Goal: Task Accomplishment & Management: Manage account settings

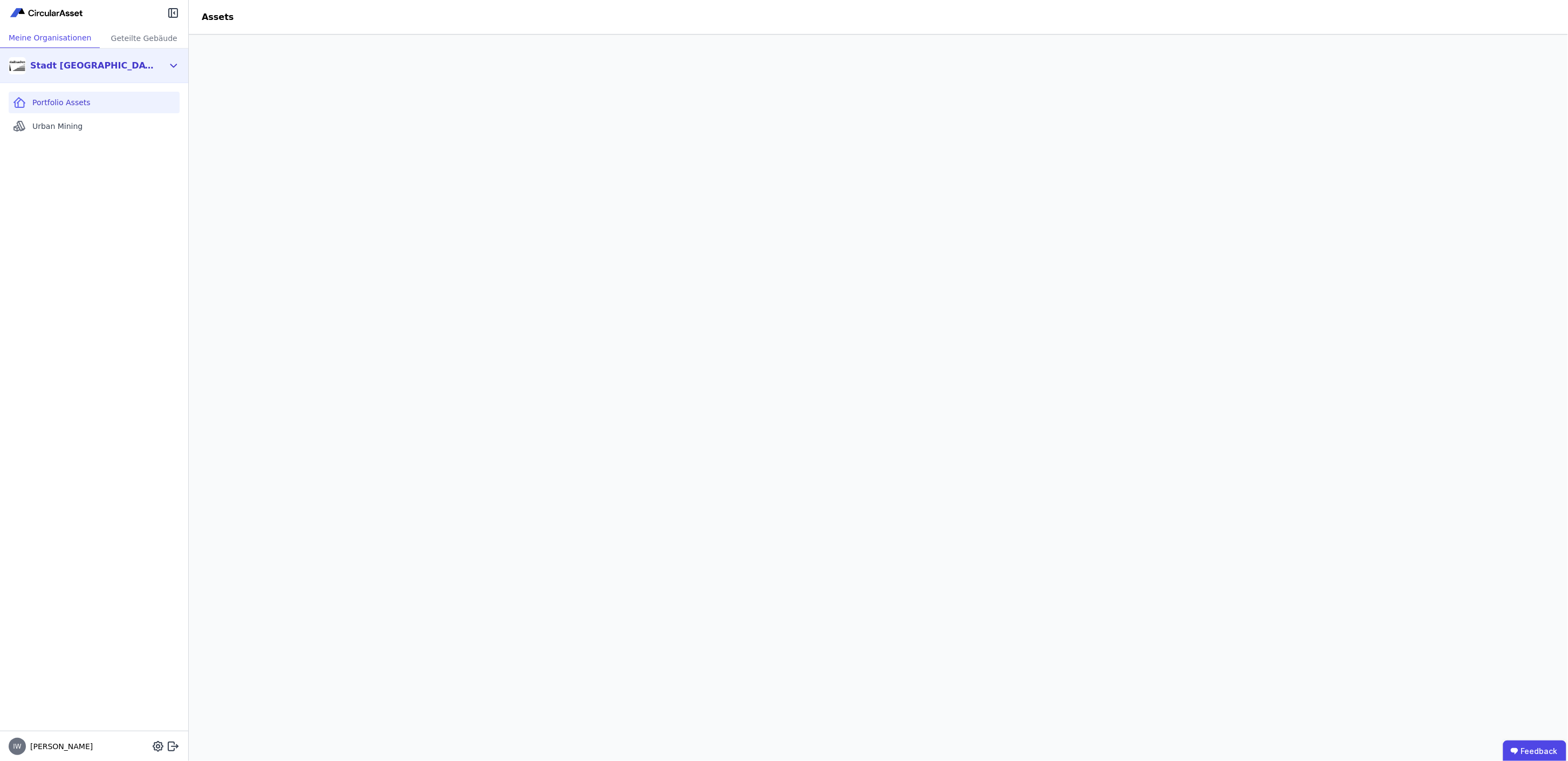
click at [116, 67] on div "Stadt [GEOGRAPHIC_DATA] Gebäudemanagement" at bounding box center [92, 66] width 124 height 13
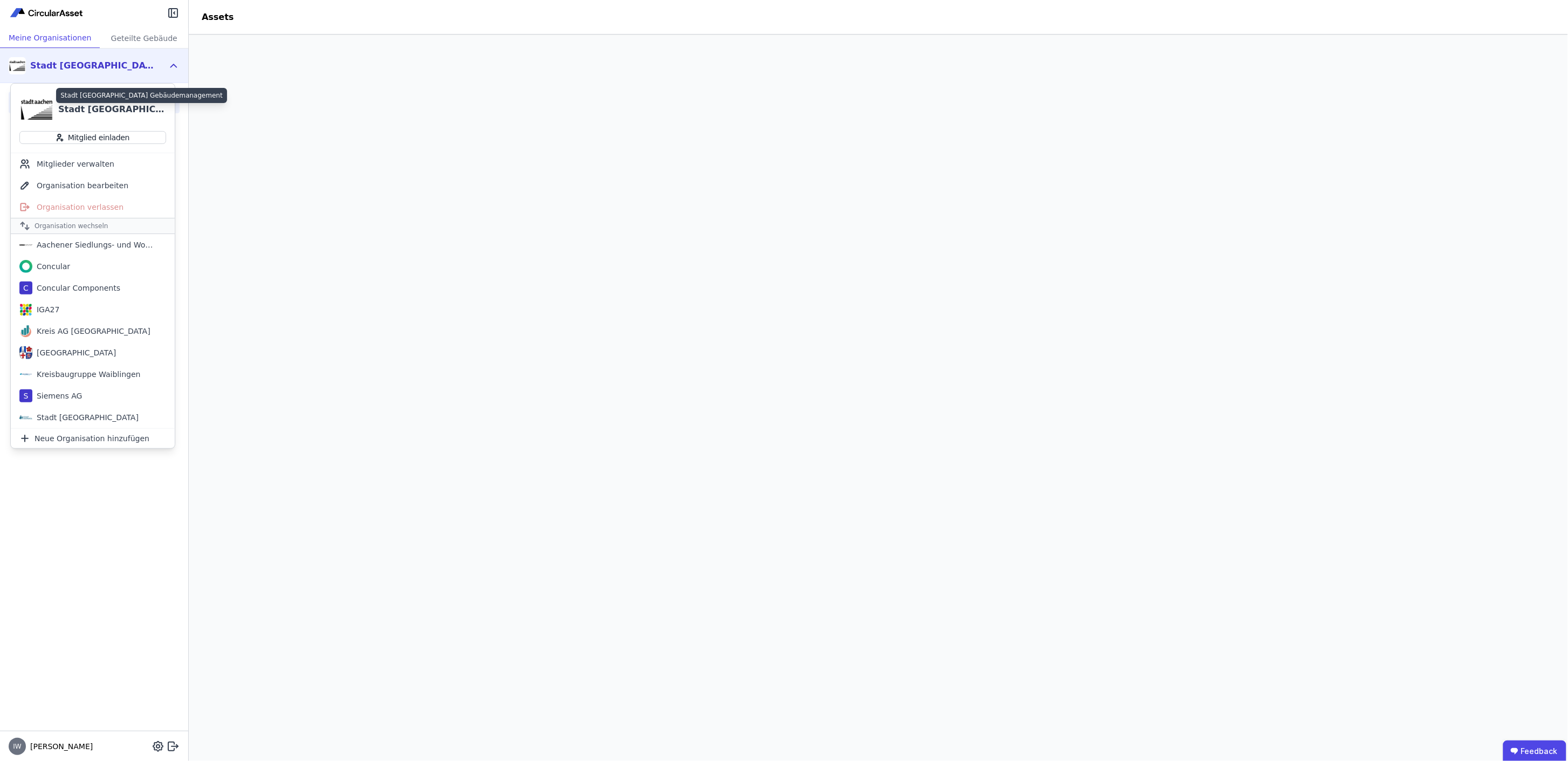
click at [90, 111] on div "Stadt [GEOGRAPHIC_DATA] Gebäudemanagement" at bounding box center [112, 109] width 108 height 13
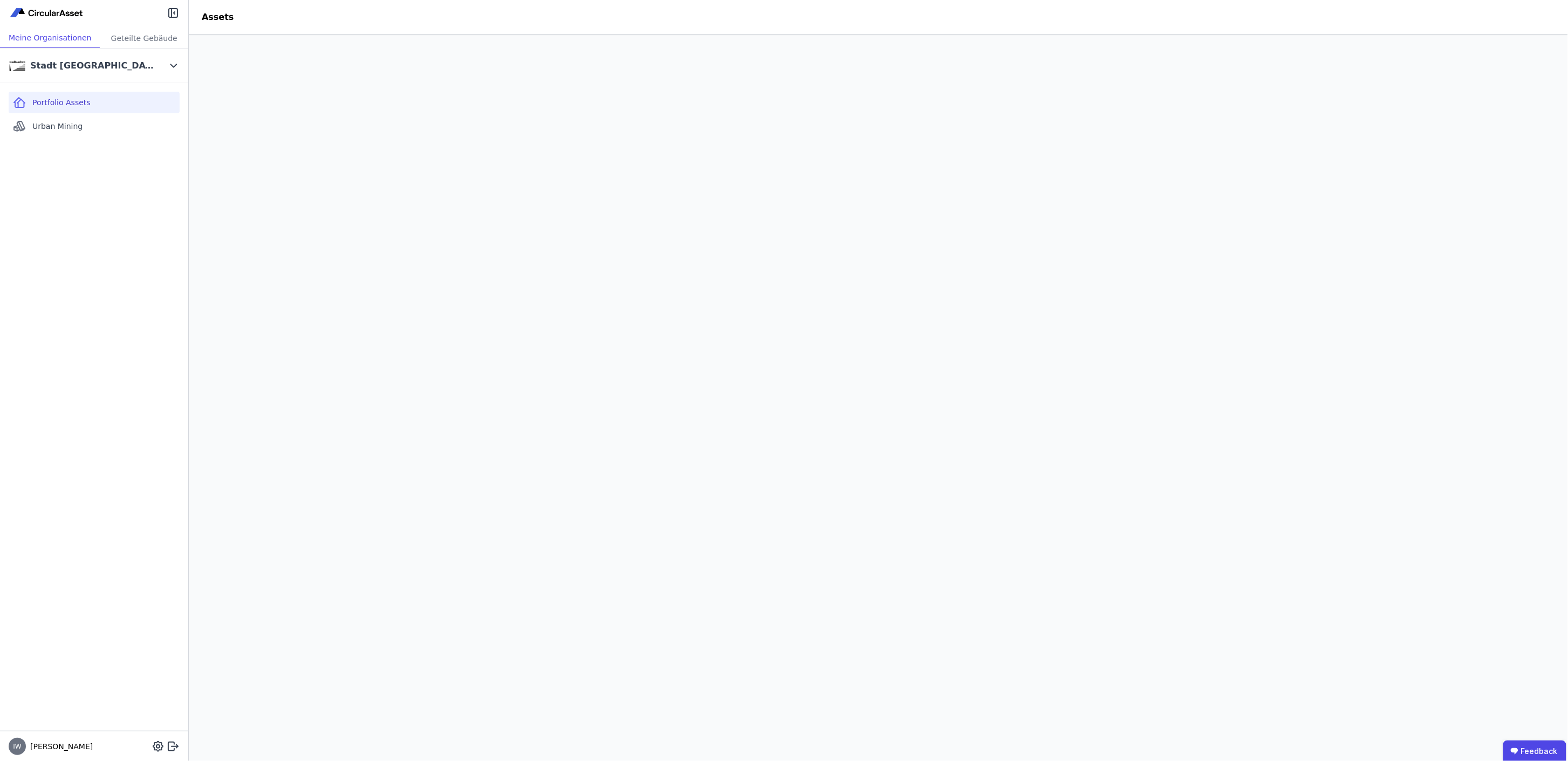
click at [210, 21] on div "Assets" at bounding box center [218, 17] width 58 height 13
click at [65, 62] on div "Stadt [GEOGRAPHIC_DATA] Gebäudemanagement" at bounding box center [92, 66] width 124 height 13
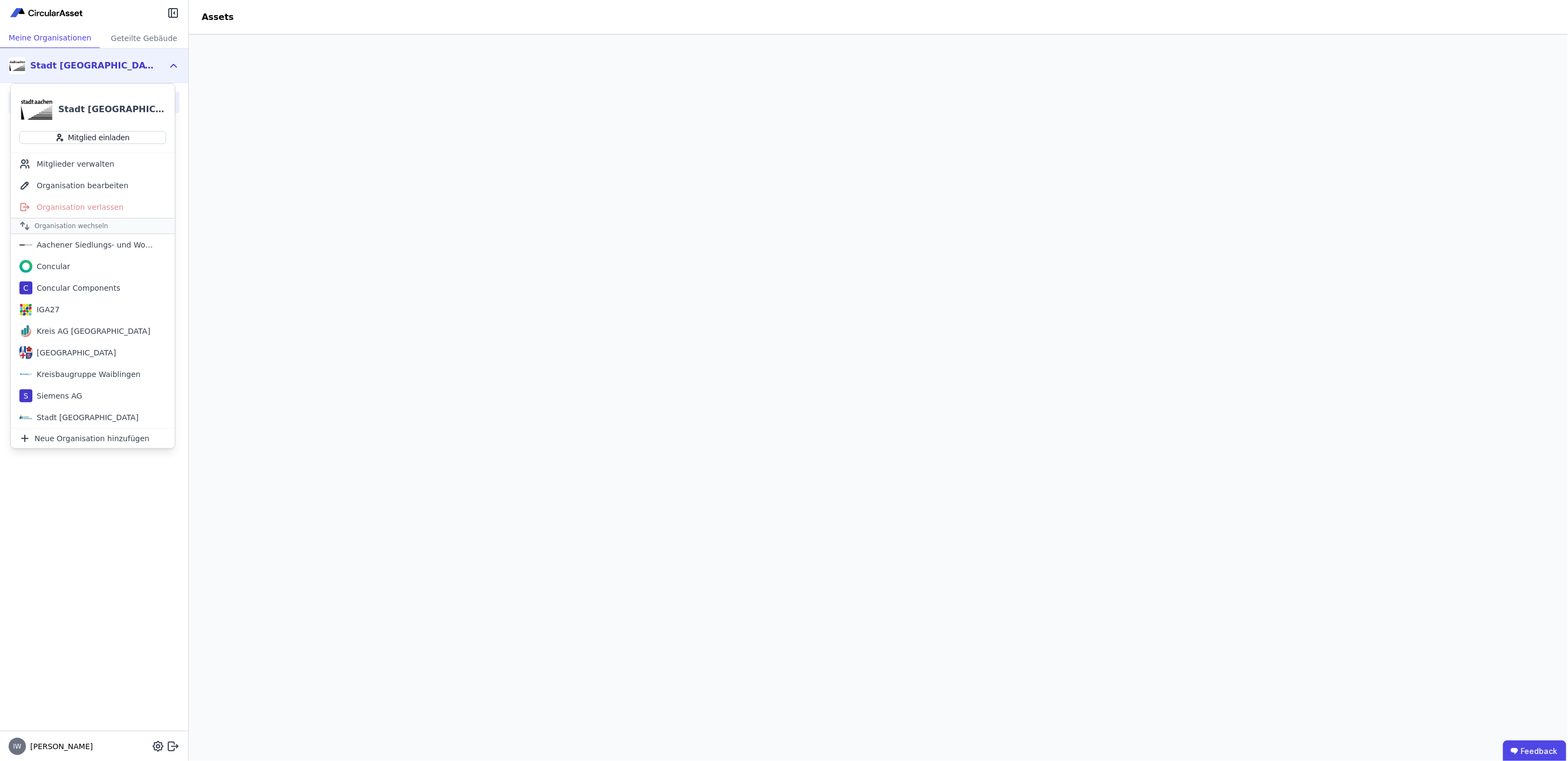
click at [99, 107] on div "Stadt [GEOGRAPHIC_DATA] Gebäudemanagement" at bounding box center [112, 109] width 108 height 13
click at [95, 184] on div "Organisation bearbeiten" at bounding box center [92, 186] width 164 height 21
select select "**********"
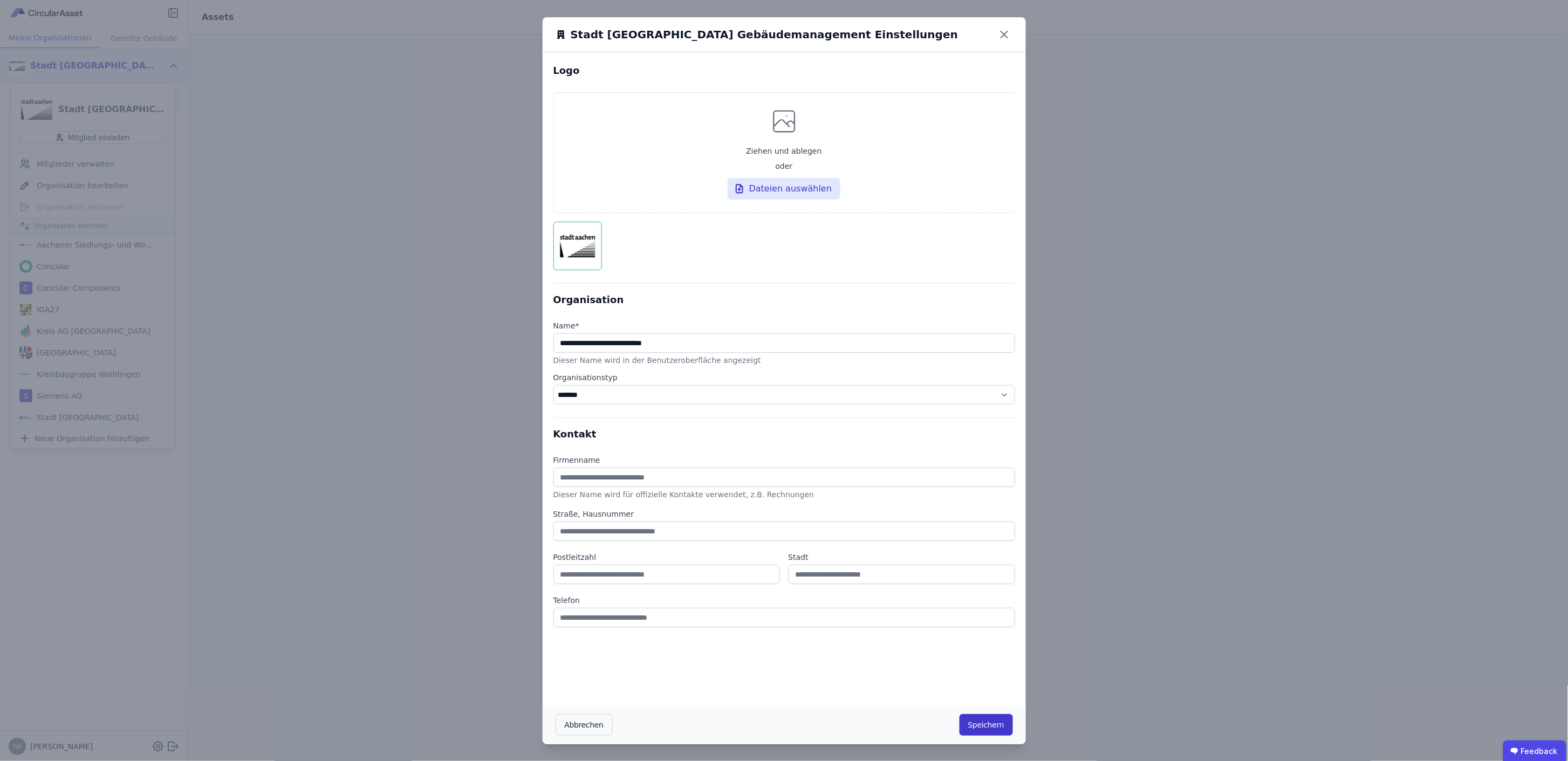
click at [976, 731] on button "Speichern" at bounding box center [986, 725] width 53 height 21
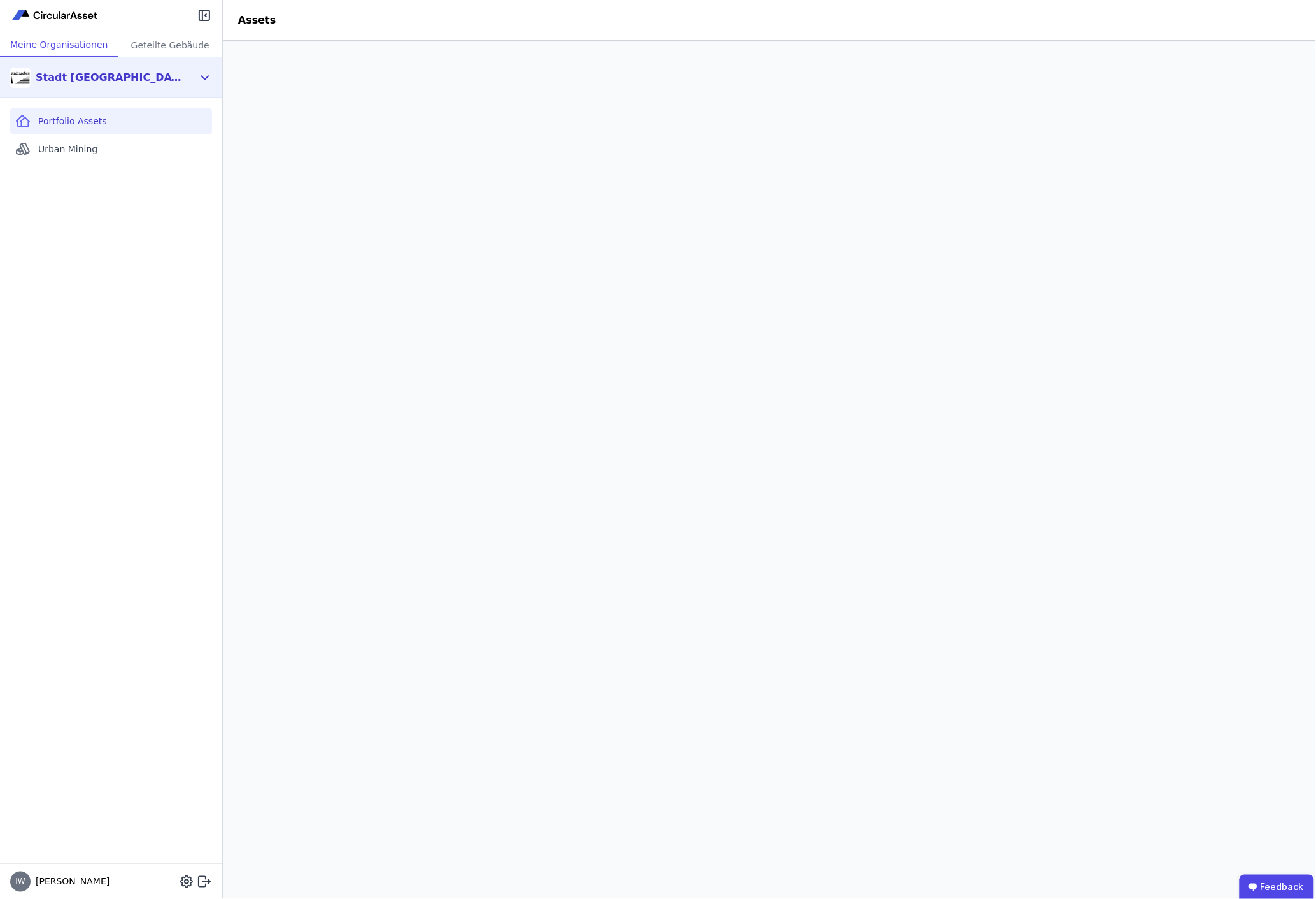
click at [206, 75] on icon at bounding box center [205, 78] width 14 height 16
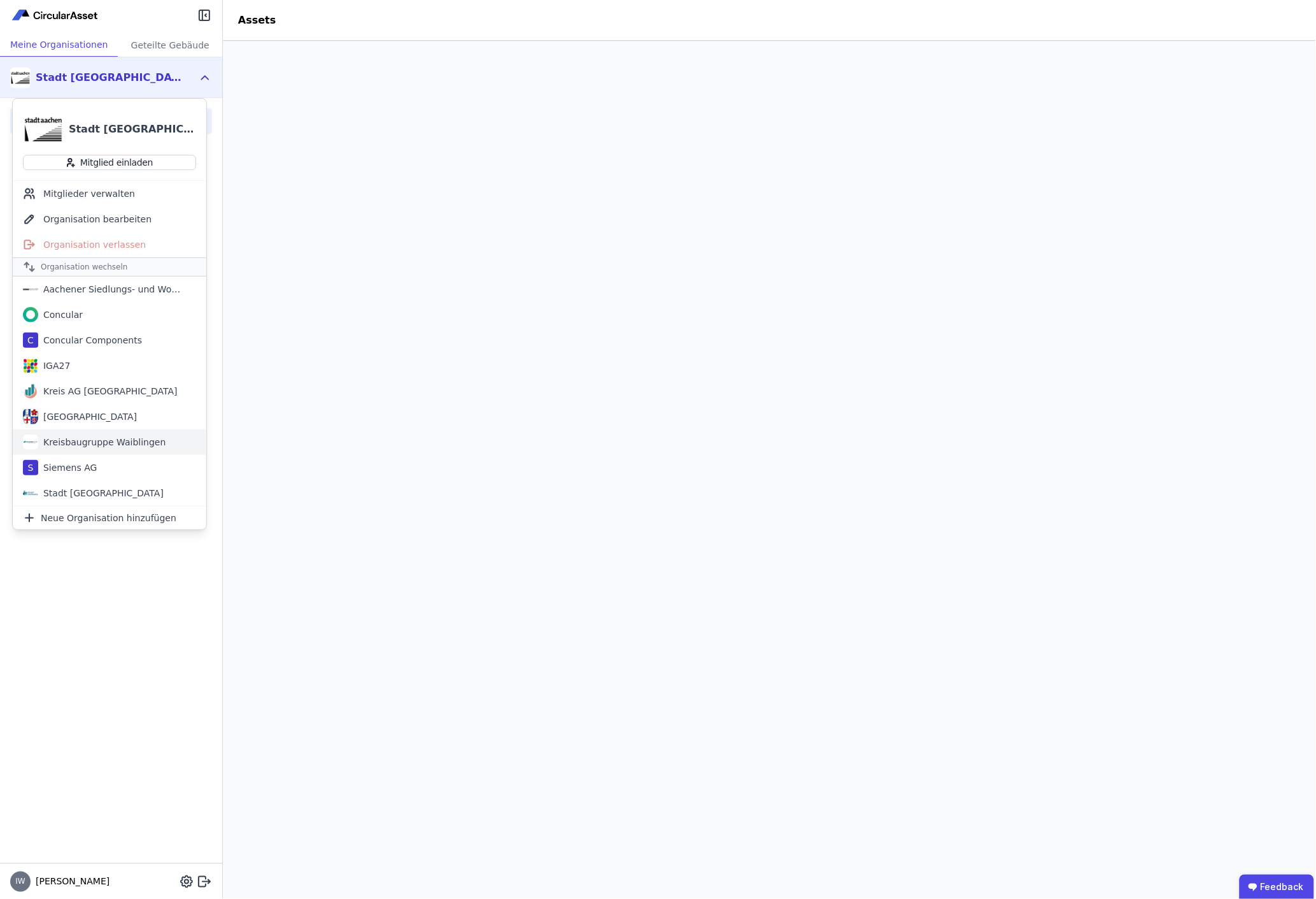
click at [132, 445] on div "Kreisbaugruppe Waiblingen" at bounding box center [101, 442] width 127 height 13
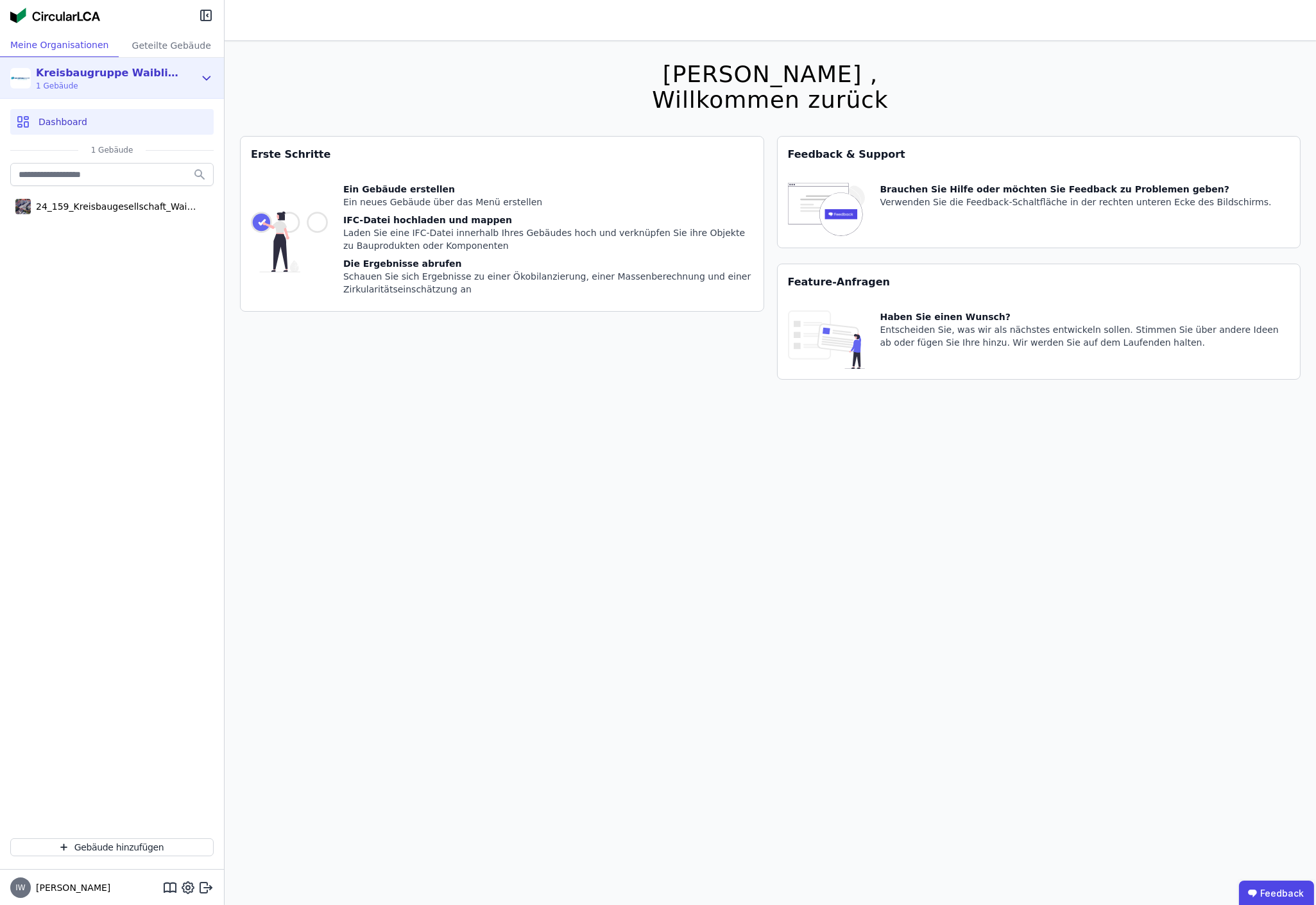
click at [206, 71] on icon at bounding box center [206, 78] width 14 height 16
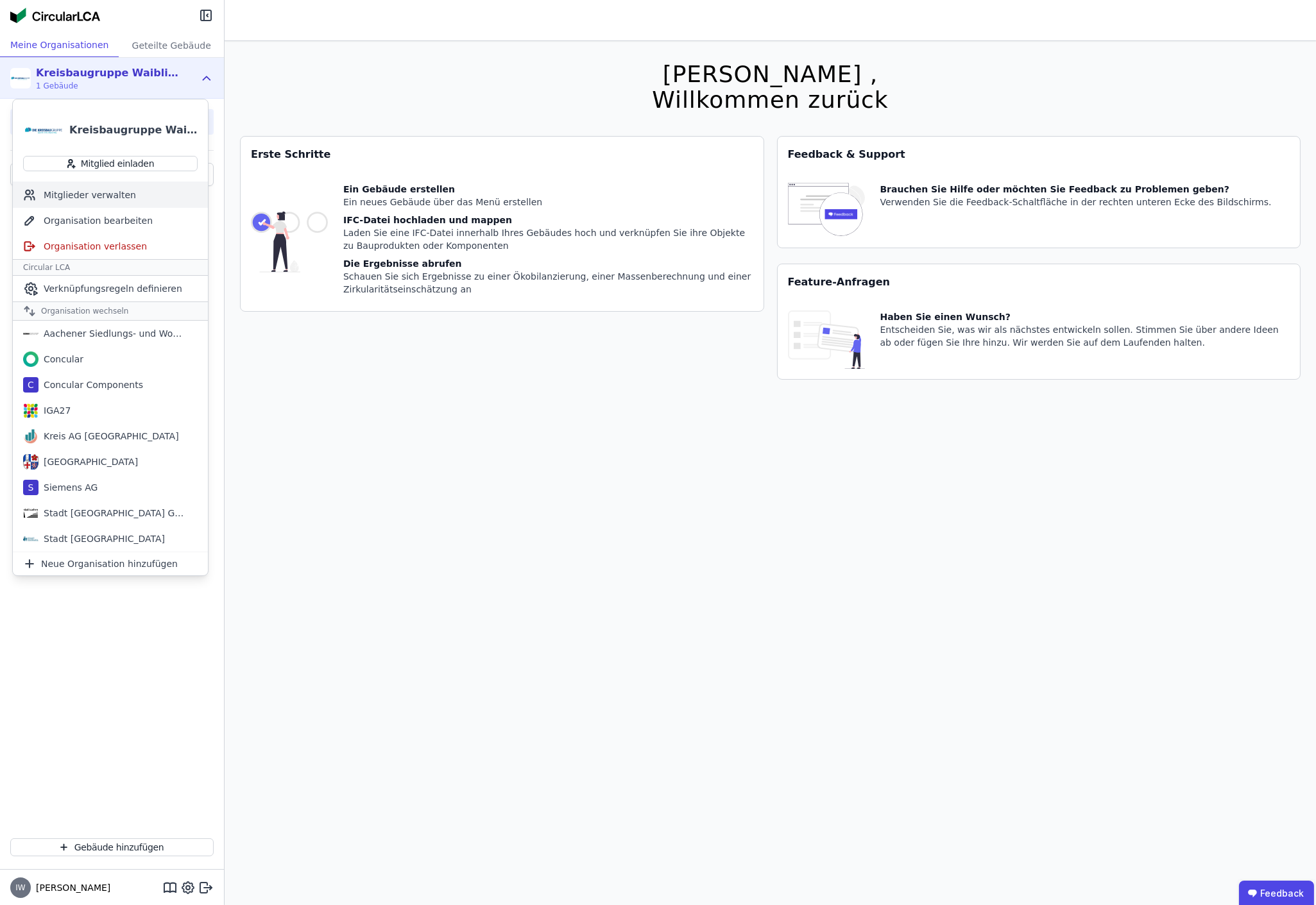
click at [131, 190] on div "Mitglieder verwalten" at bounding box center [110, 194] width 195 height 25
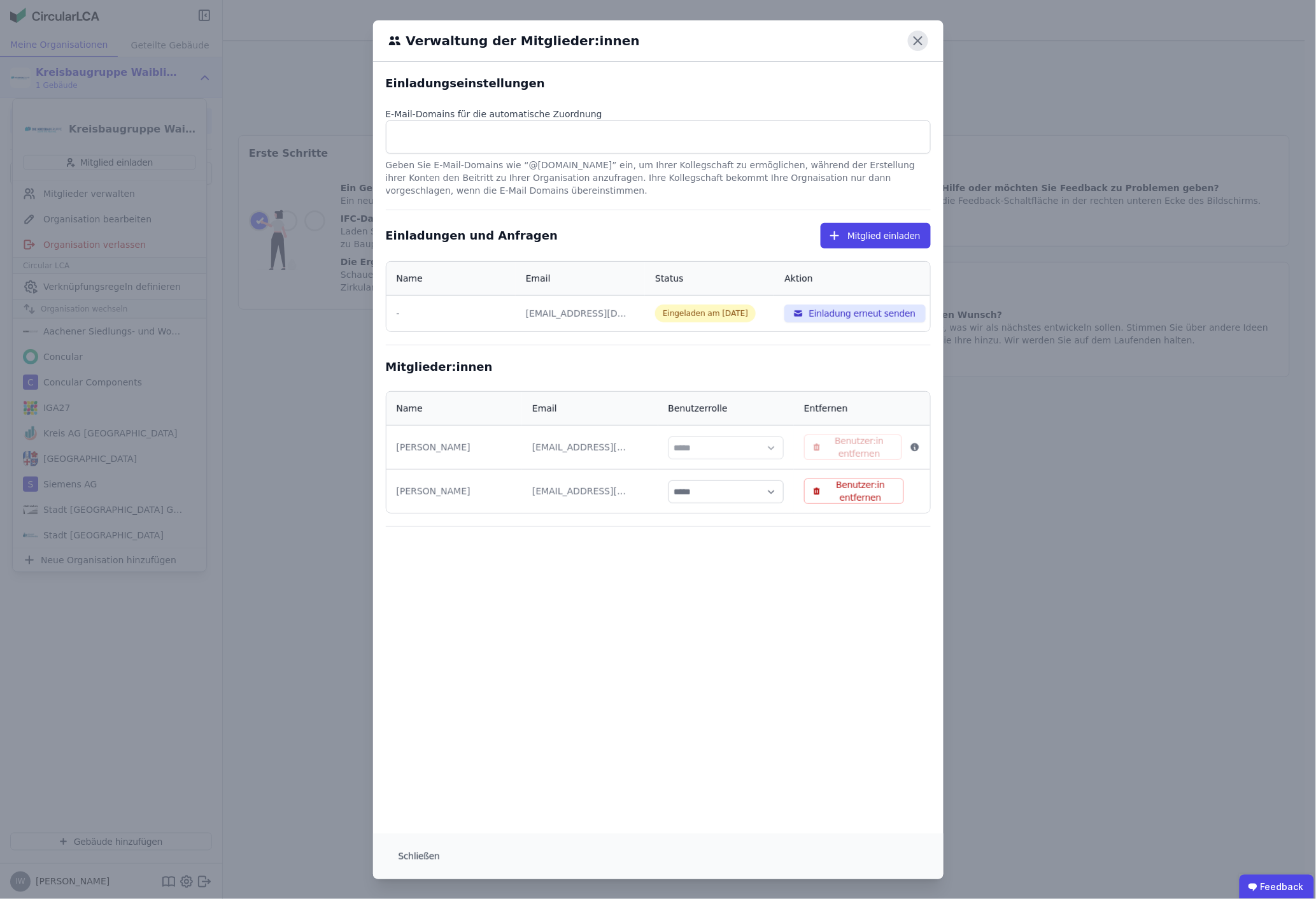
click at [914, 42] on icon at bounding box center [918, 41] width 8 height 8
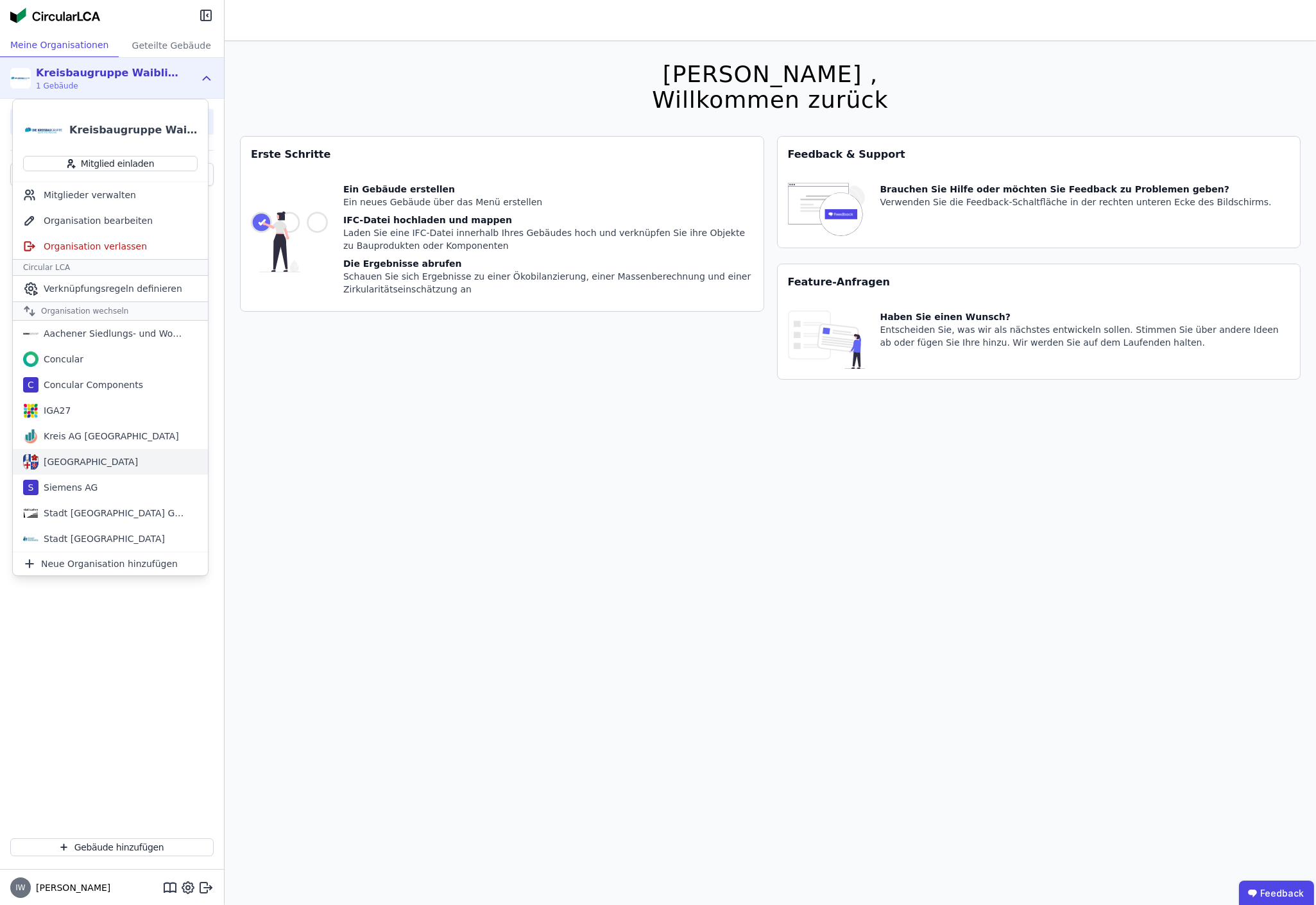
click at [98, 465] on div "[GEOGRAPHIC_DATA]" at bounding box center [88, 461] width 100 height 13
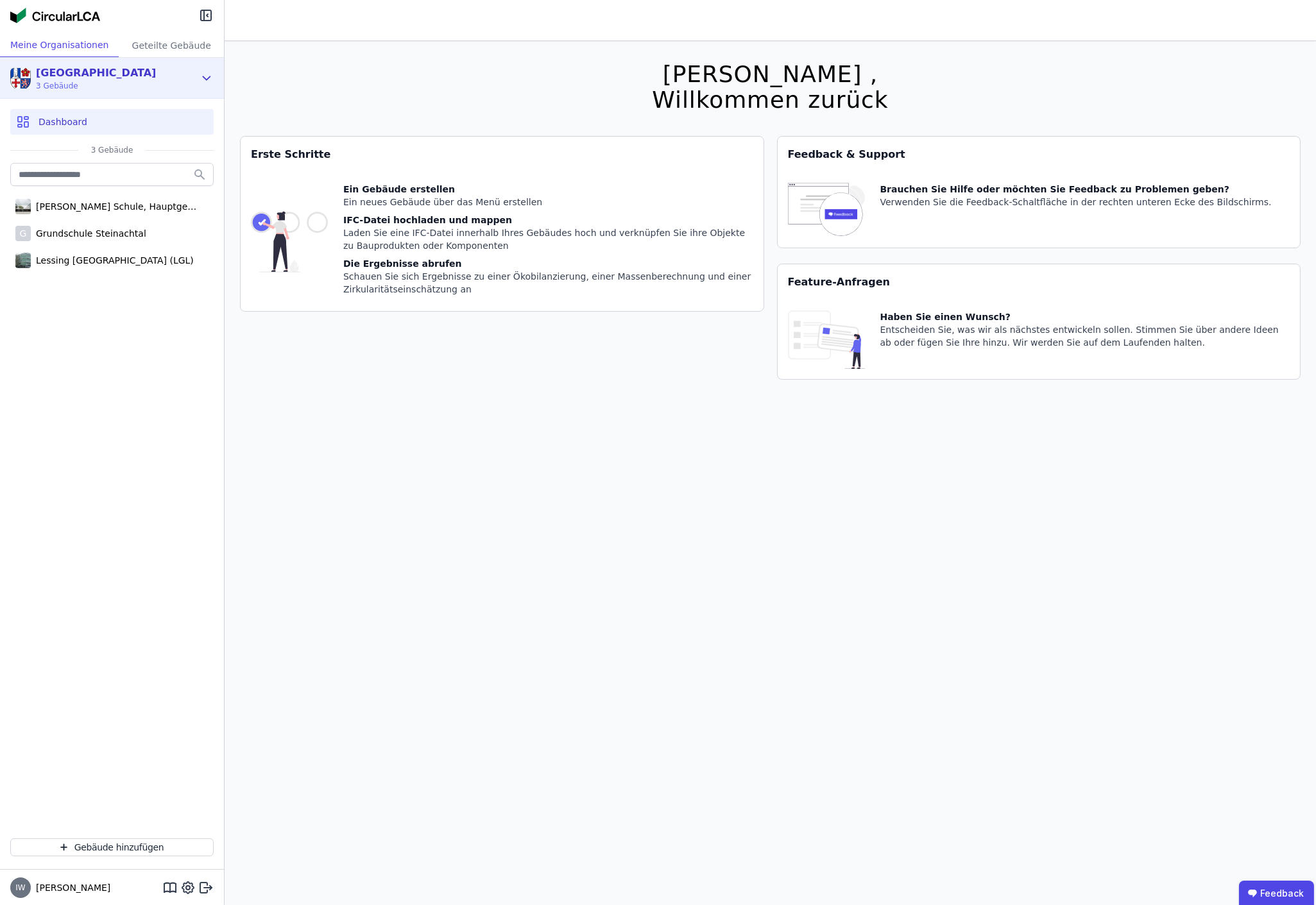
click at [201, 70] on icon at bounding box center [206, 78] width 14 height 16
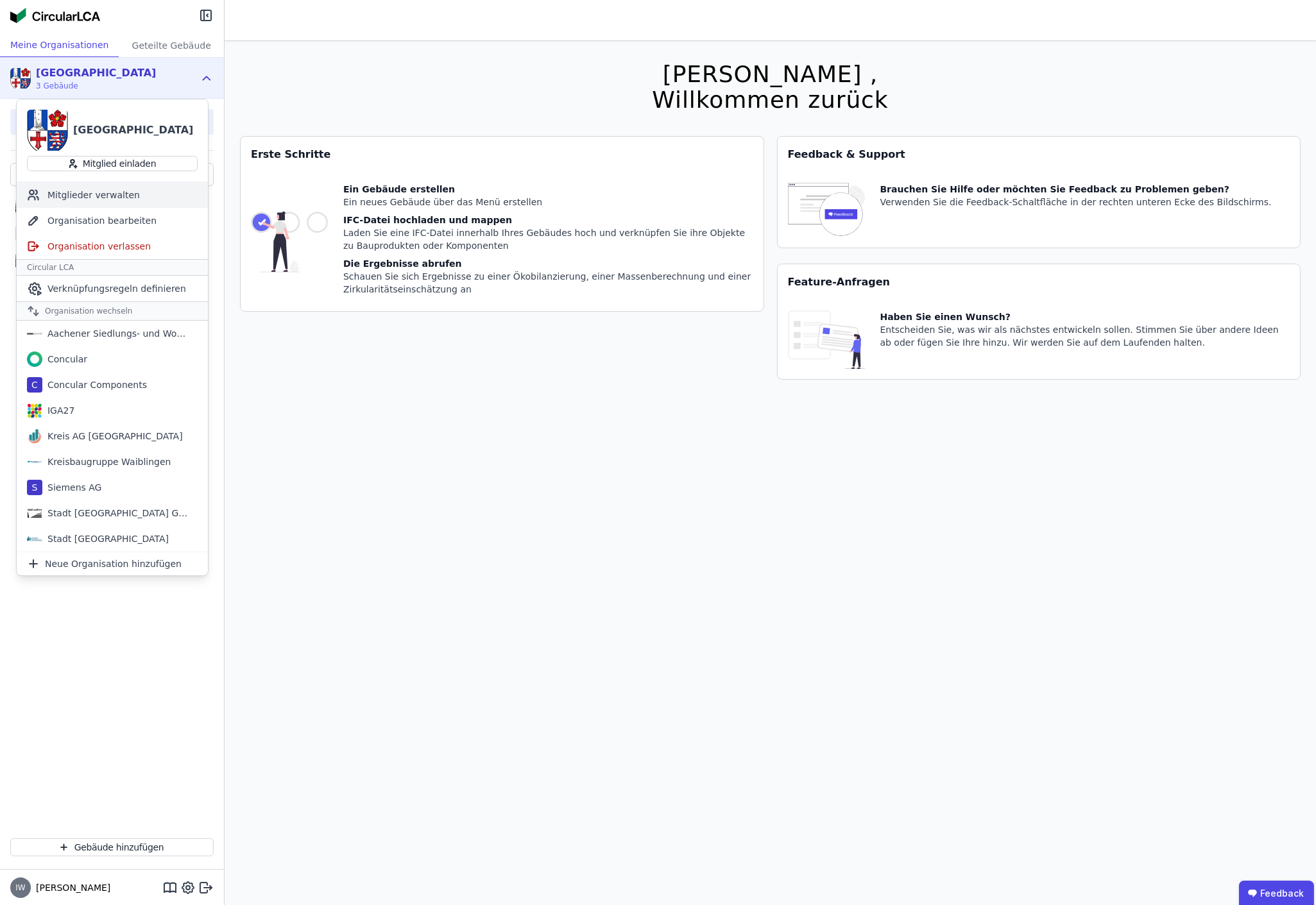
click at [124, 188] on div "Mitglieder verwalten" at bounding box center [112, 194] width 192 height 25
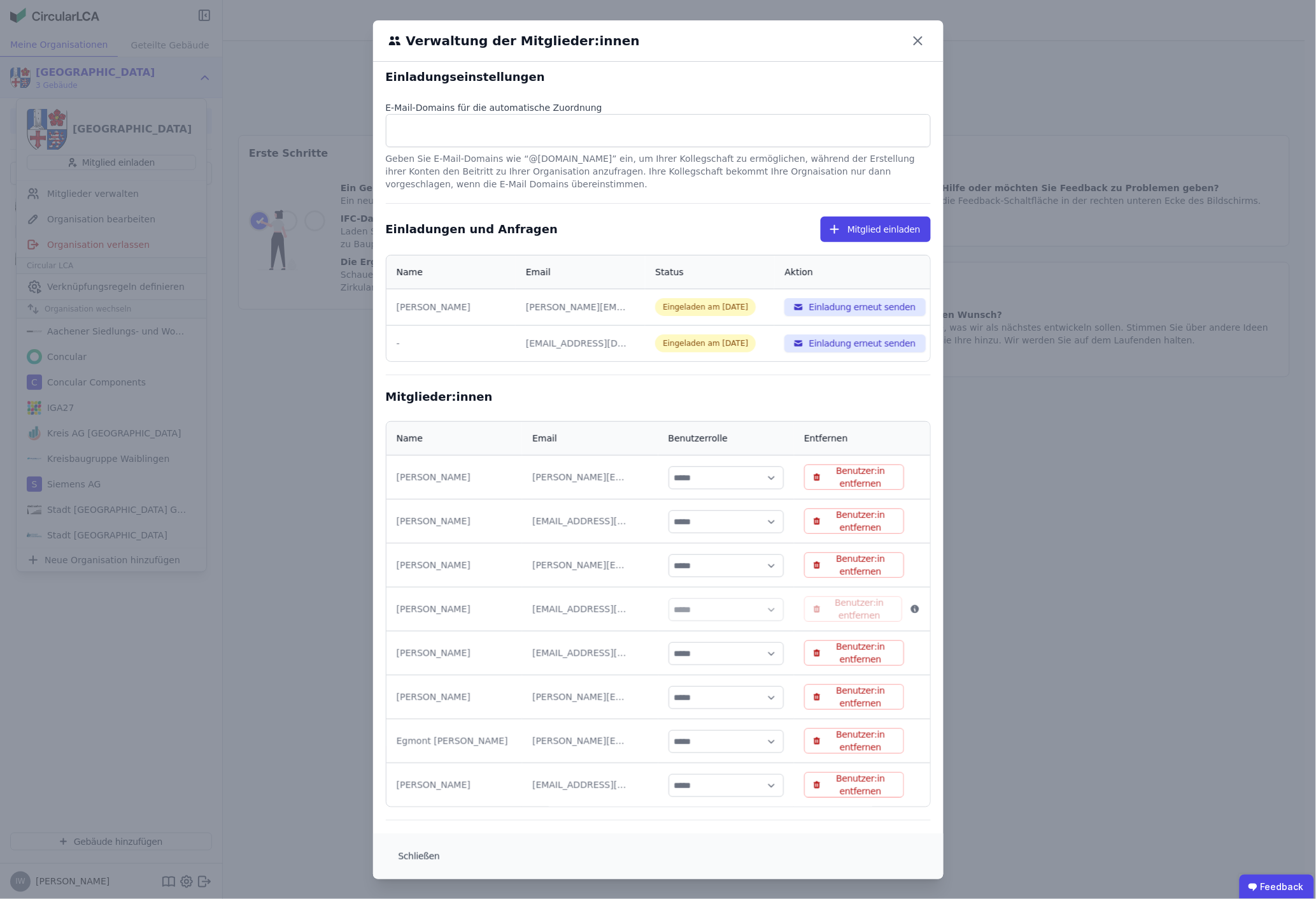
scroll to position [7, 0]
click at [909, 49] on icon at bounding box center [918, 40] width 20 height 20
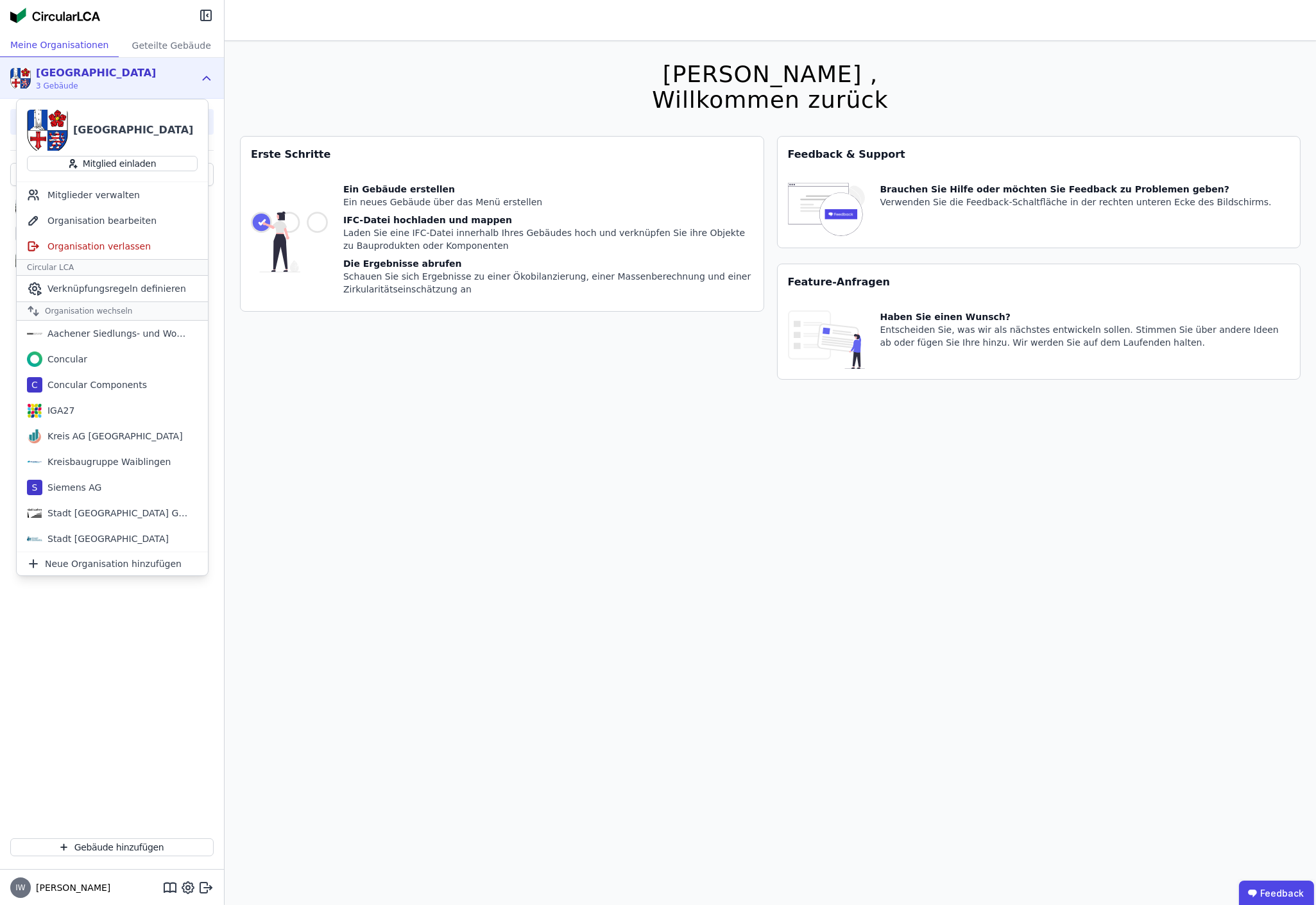
click at [135, 682] on div "[PERSON_NAME][GEOGRAPHIC_DATA], Hauptgebäude G Grundschule [GEOGRAPHIC_DATA] (L…" at bounding box center [111, 494] width 224 height 668
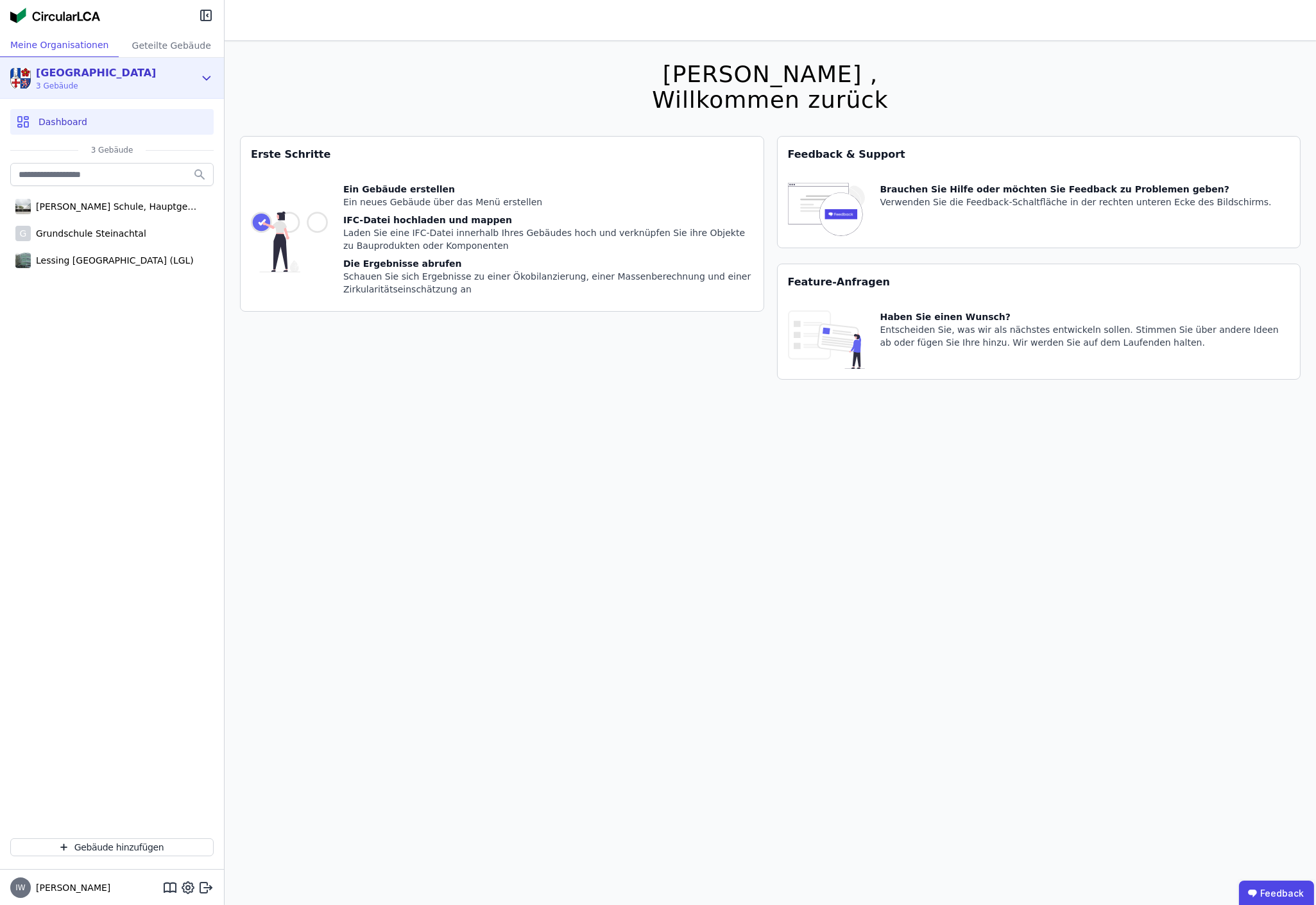
click at [174, 71] on div "[GEOGRAPHIC_DATA][STREET_ADDRESS] Gebäude" at bounding box center [102, 78] width 184 height 25
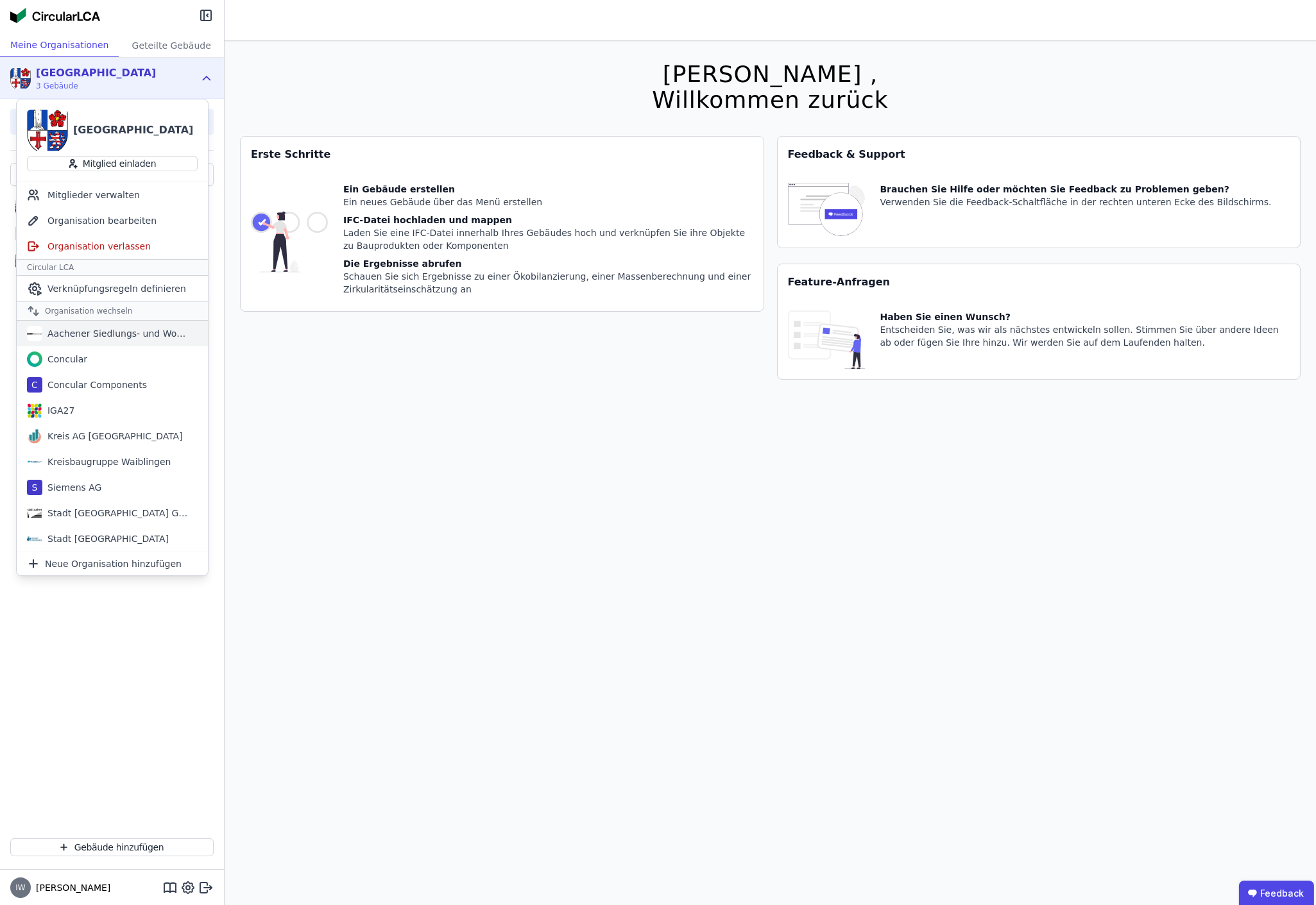
click at [89, 337] on div "Aachener Siedlungs- und Wohnungsgesellschaft mbH" at bounding box center [115, 333] width 148 height 13
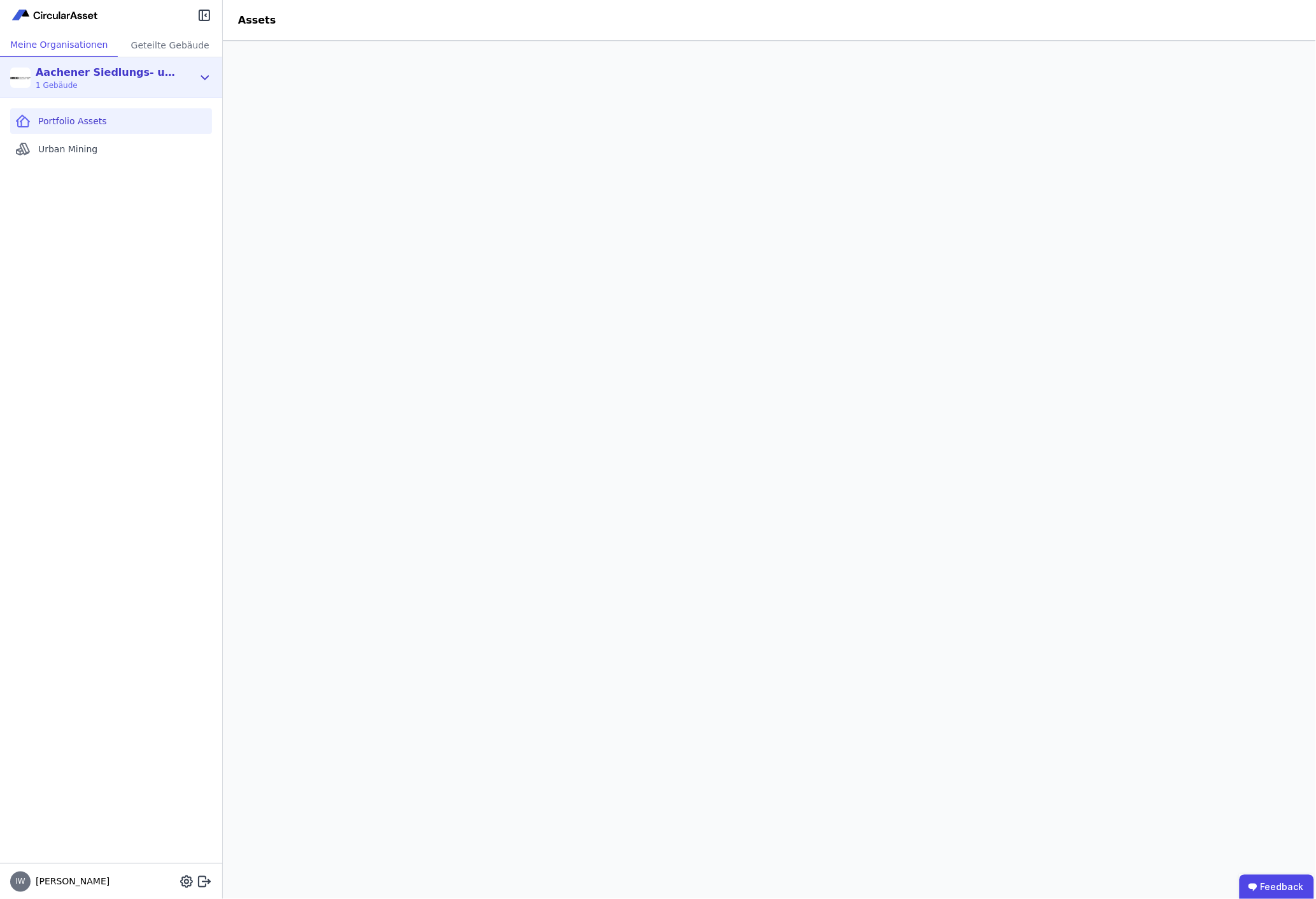
click at [207, 73] on icon at bounding box center [205, 78] width 14 height 16
click at [202, 71] on icon at bounding box center [205, 78] width 14 height 16
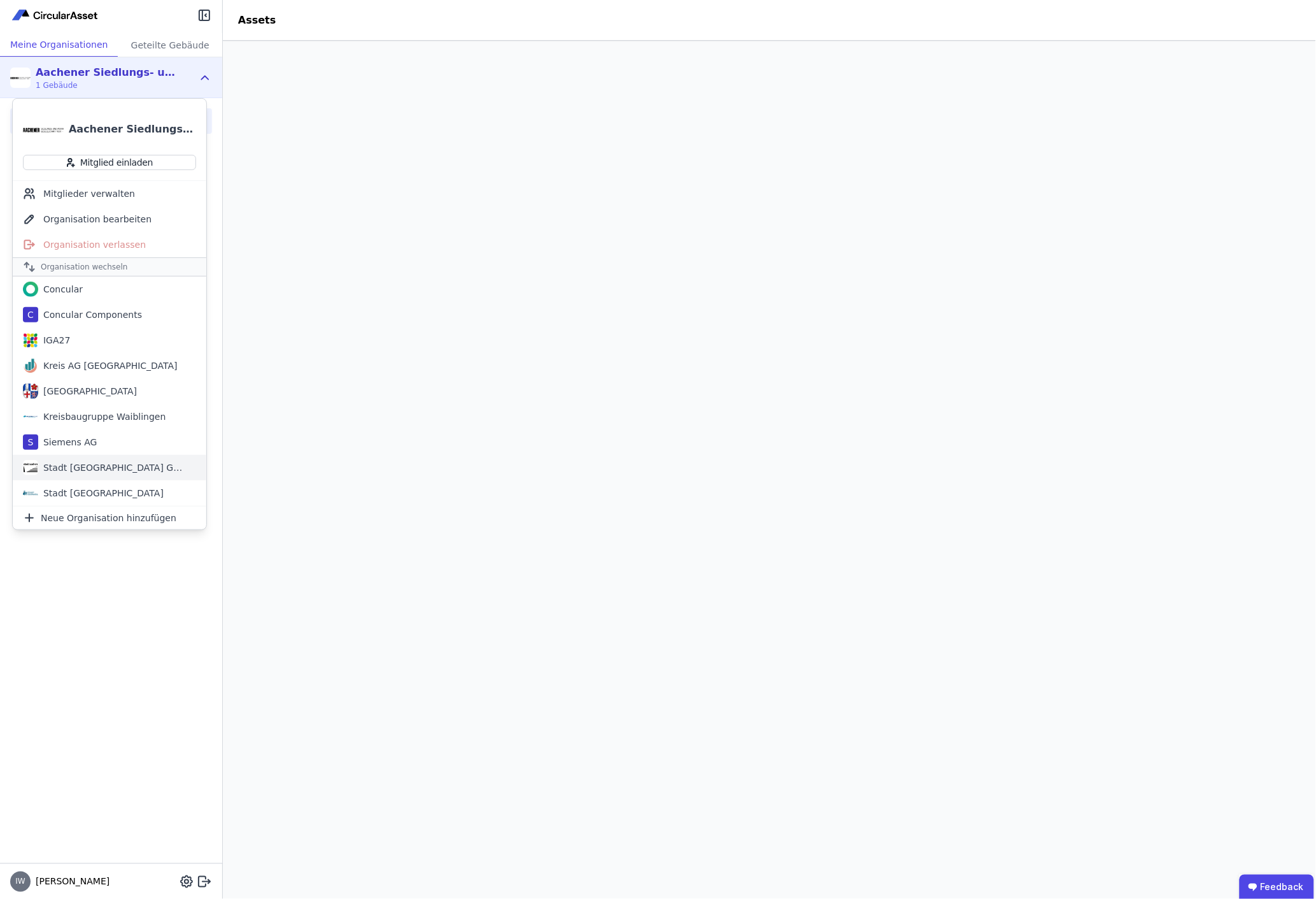
click at [100, 464] on div "Stadt [GEOGRAPHIC_DATA] Gebäudemanagement" at bounding box center [111, 467] width 147 height 13
